Goal: Task Accomplishment & Management: Use online tool/utility

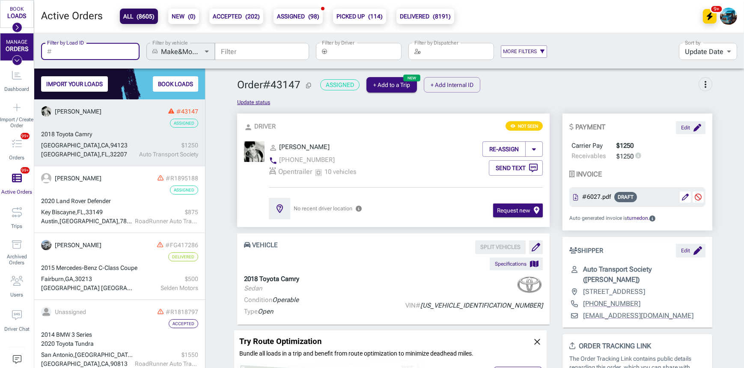
scroll to position [262, 165]
click at [346, 57] on input "Filter by Driver" at bounding box center [365, 51] width 71 height 17
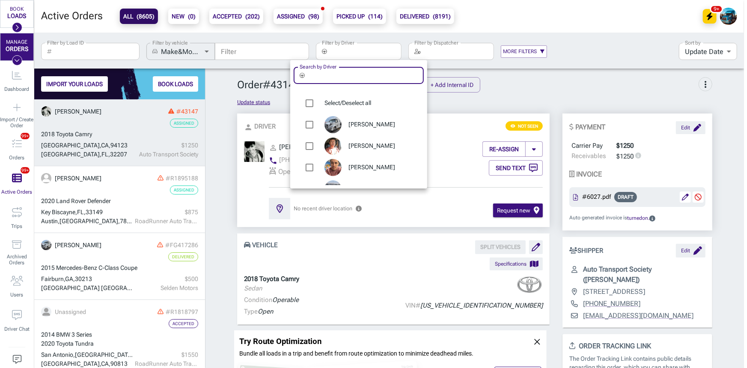
click at [337, 77] on input "Search by Driver" at bounding box center [366, 75] width 116 height 17
type input "sub"
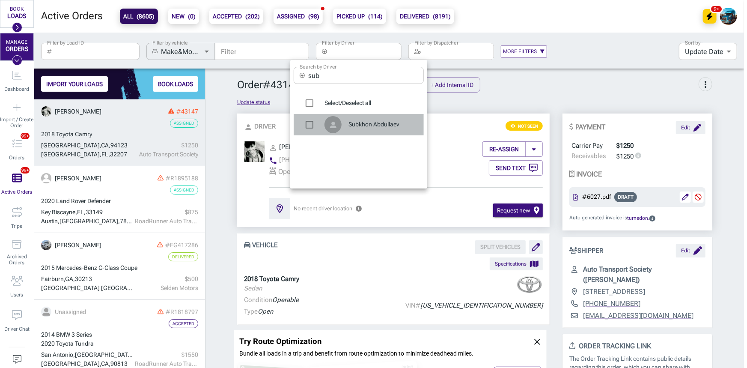
click at [366, 123] on span "Subkhon Abdullaev" at bounding box center [382, 124] width 68 height 9
type input "Subkhon Abdullaev"
checkbox input "true"
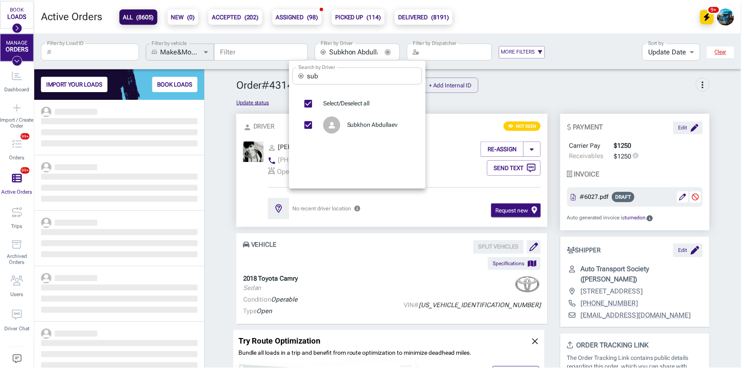
scroll to position [262, 165]
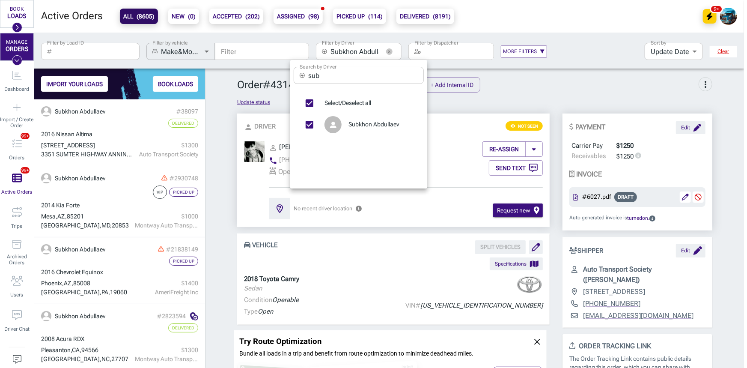
click at [93, 133] on div at bounding box center [373, 184] width 747 height 368
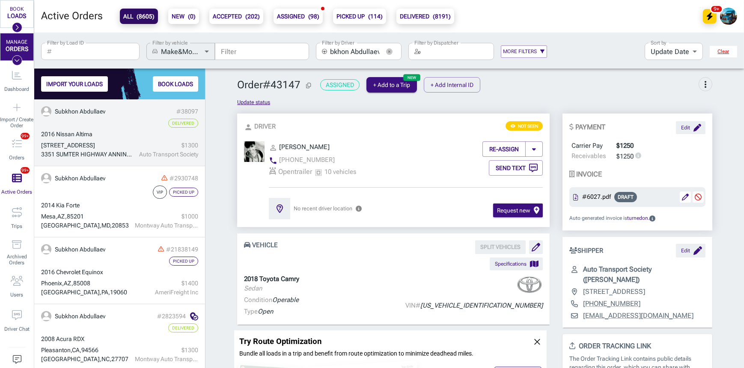
scroll to position [0, 0]
click at [92, 133] on span "Nissan Altima" at bounding box center [74, 134] width 36 height 7
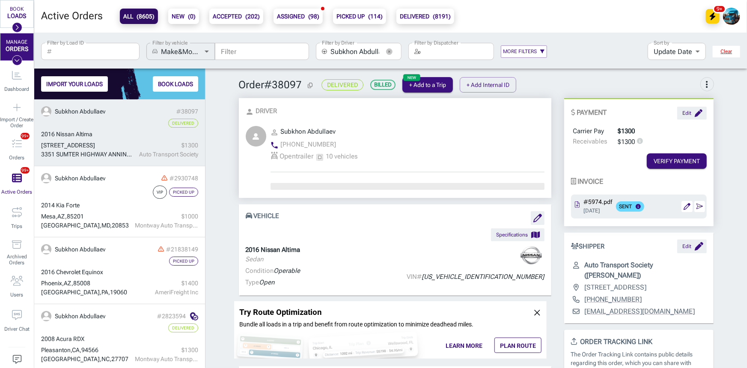
click at [92, 133] on span "Nissan Altima" at bounding box center [74, 134] width 36 height 7
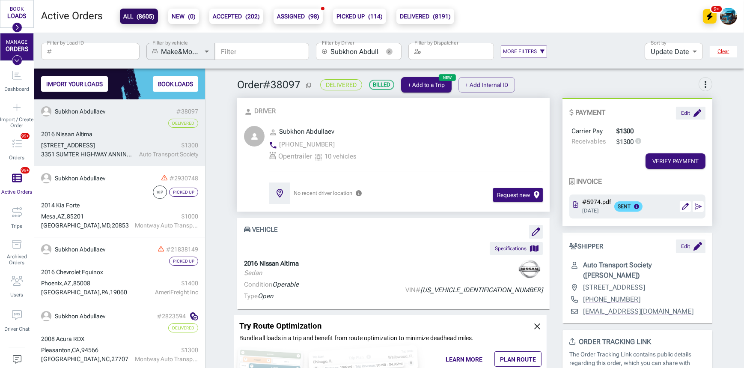
click at [388, 51] on icon "button" at bounding box center [389, 51] width 2 height 2
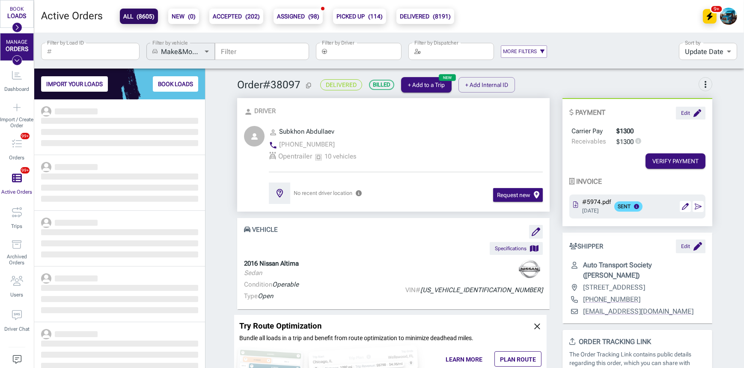
scroll to position [262, 165]
